Goal: Information Seeking & Learning: Check status

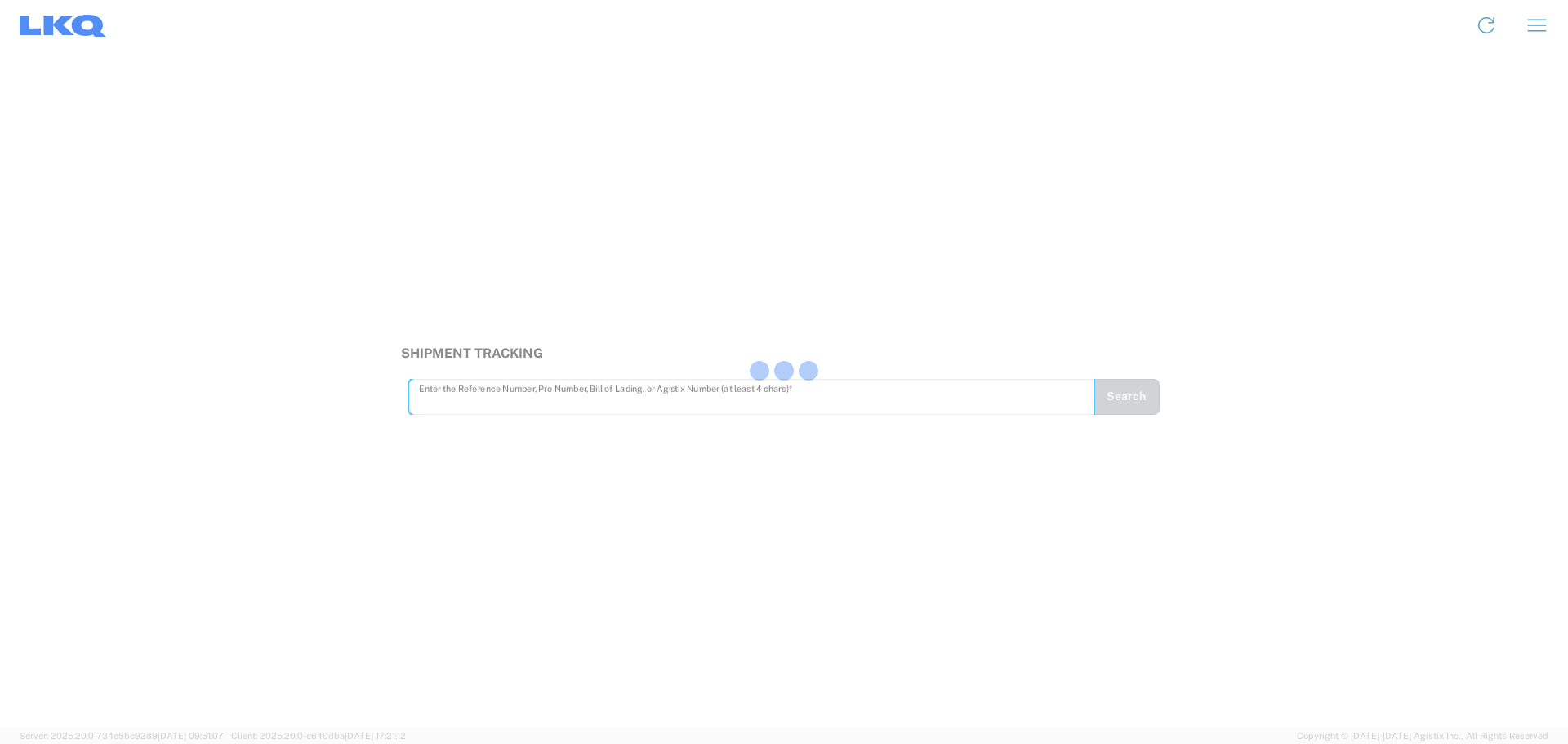
click at [515, 396] on div at bounding box center [784, 372] width 1568 height 744
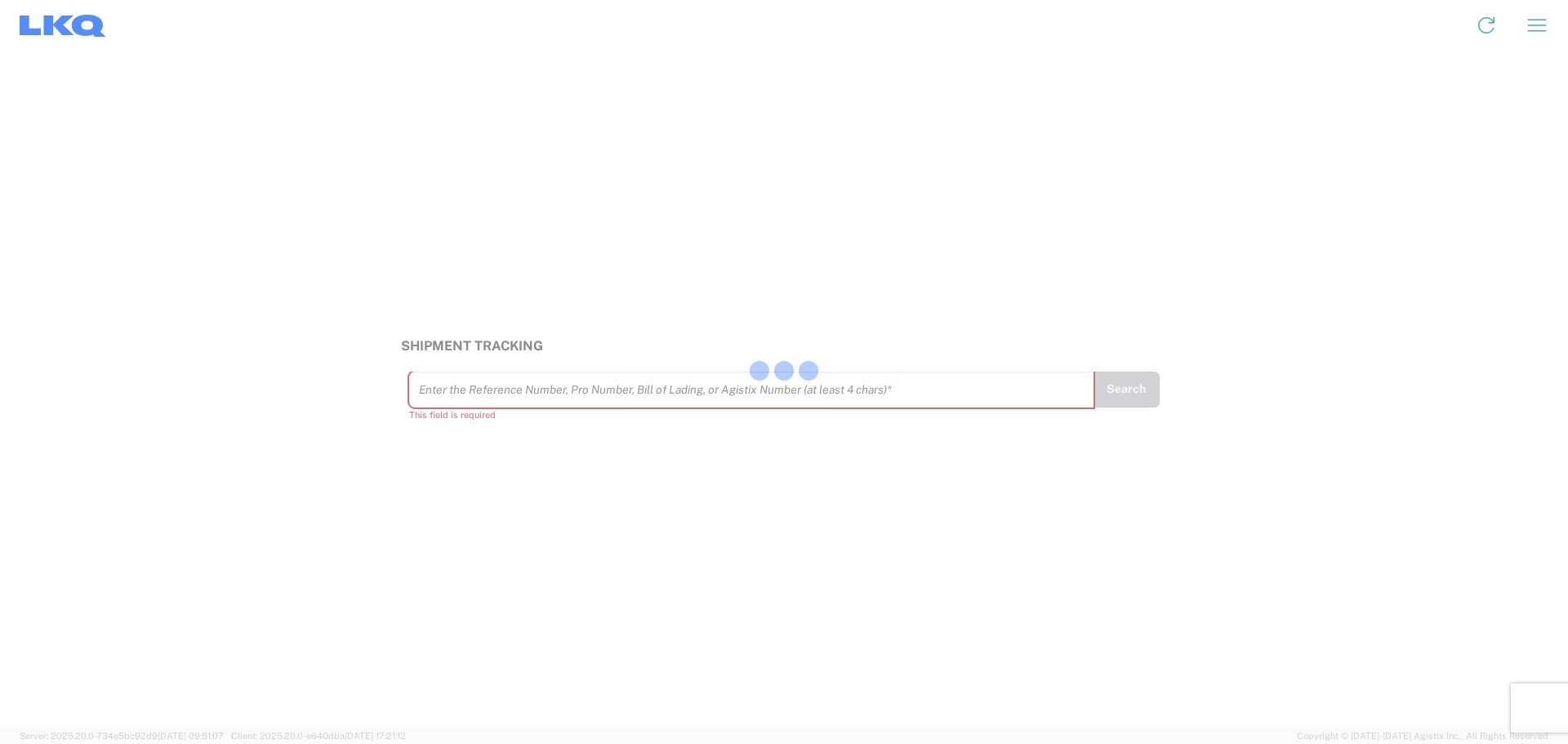
click at [515, 396] on div at bounding box center [784, 372] width 1568 height 744
click at [515, 396] on input "text" at bounding box center [752, 388] width 665 height 28
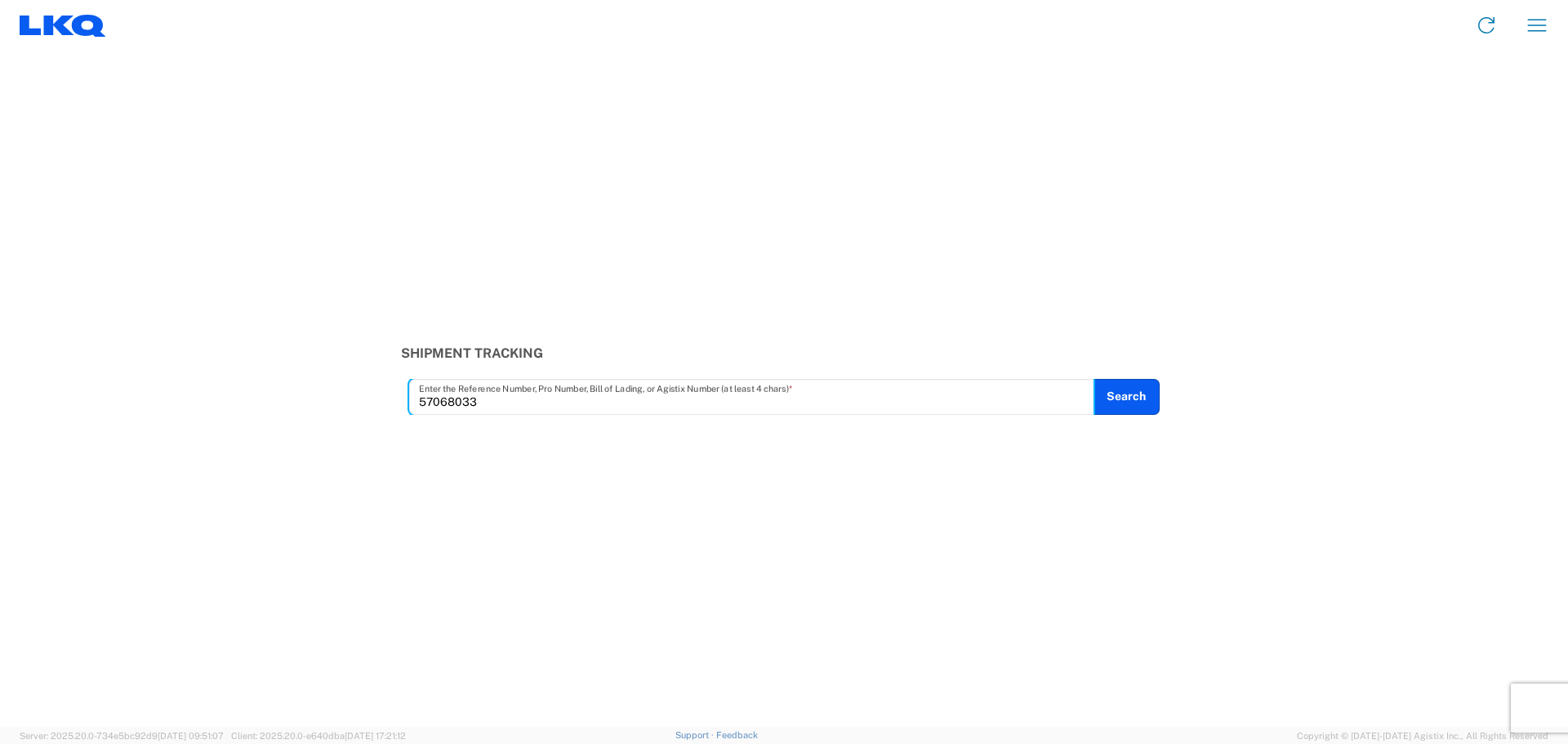
type input "57068033"
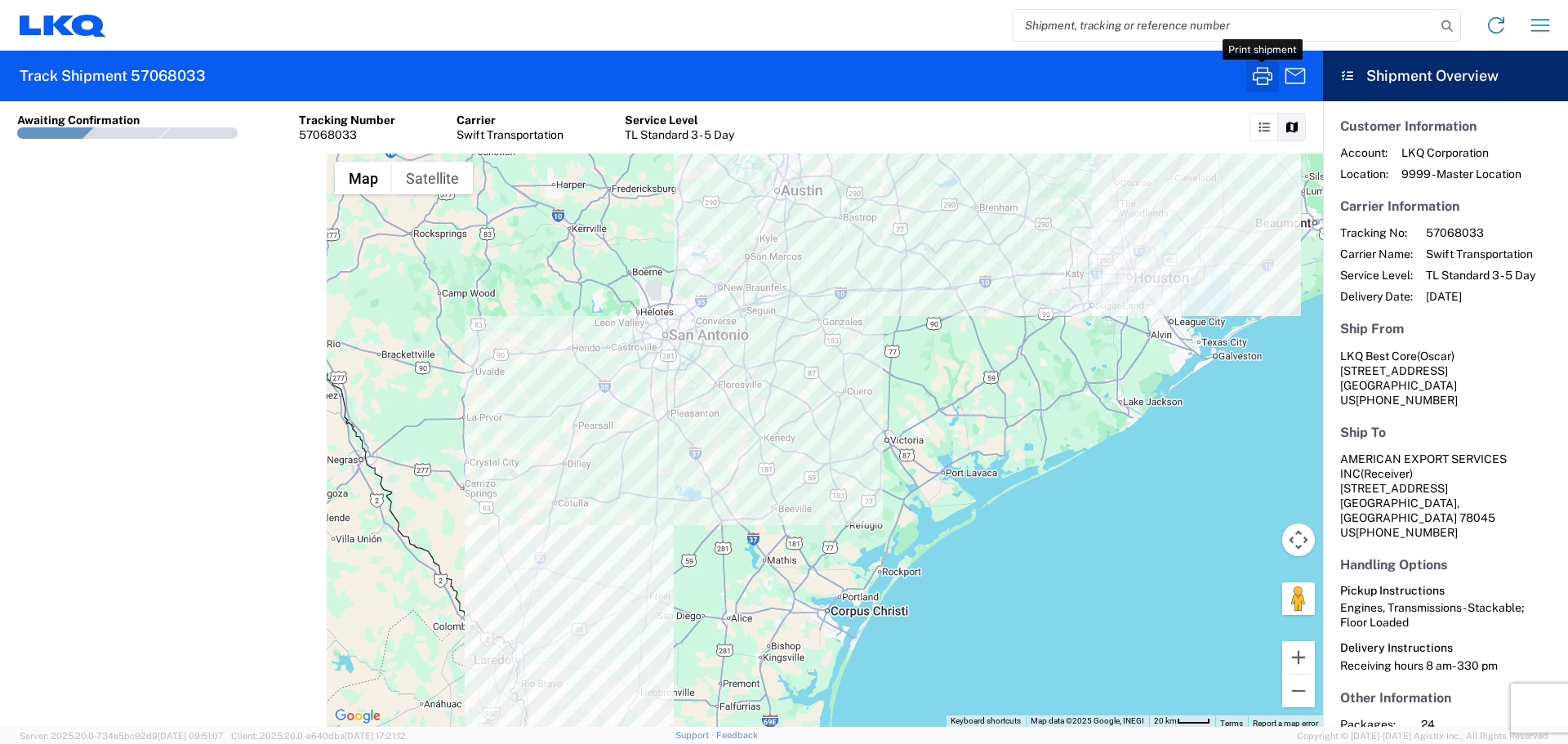
click at [1264, 81] on icon "button" at bounding box center [1262, 75] width 26 height 26
